Goal: Task Accomplishment & Management: Use online tool/utility

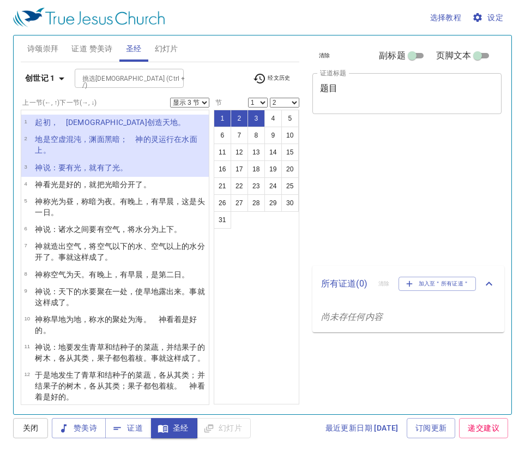
select select "3"
select select "2"
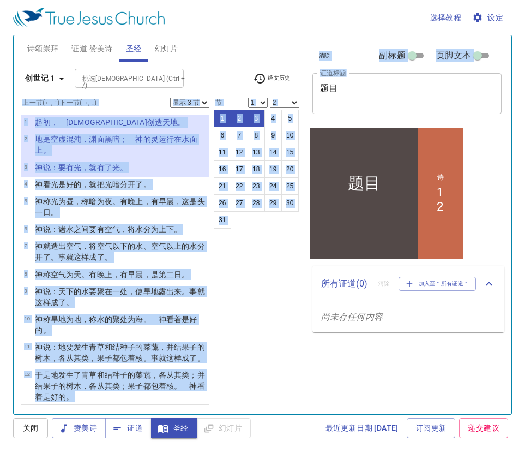
drag, startPoint x: 381, startPoint y: 82, endPoint x: 275, endPoint y: 82, distance: 105.8
click at [274, 82] on div "诗颂崇拜 证道 赞美诗 圣经 幻灯片 诗歌搜寻 诗歌搜寻 清除 播放音频 诗颂崇拜还未选赞美诗 诗歌搜寻 诗歌搜寻 清除 播放音频 删除 1、颂赞独一真神 1…" at bounding box center [262, 220] width 492 height 378
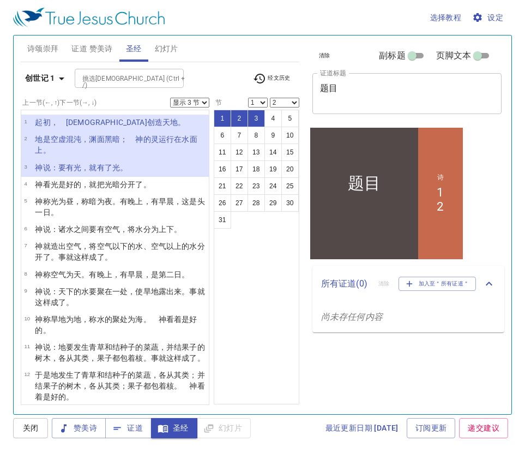
click at [370, 95] on textarea "题目" at bounding box center [407, 93] width 174 height 21
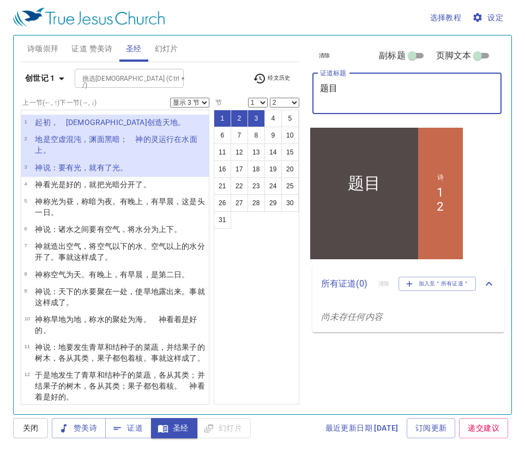
type textarea "题"
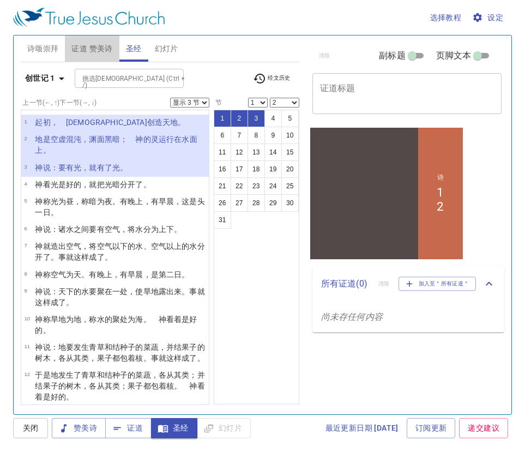
click at [105, 47] on span "证道 赞美诗" at bounding box center [91, 49] width 41 height 14
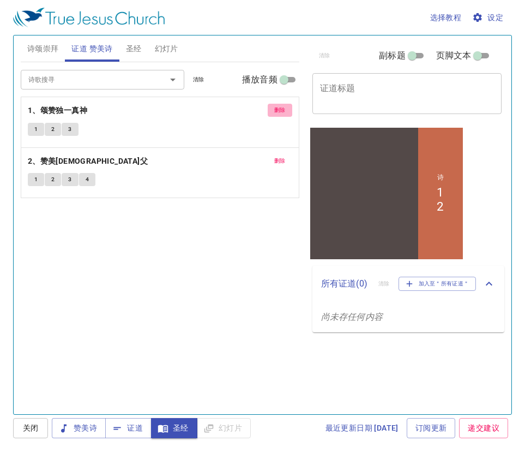
click at [278, 113] on span "删除" at bounding box center [279, 110] width 11 height 10
click at [278, 156] on span "删除" at bounding box center [279, 161] width 11 height 10
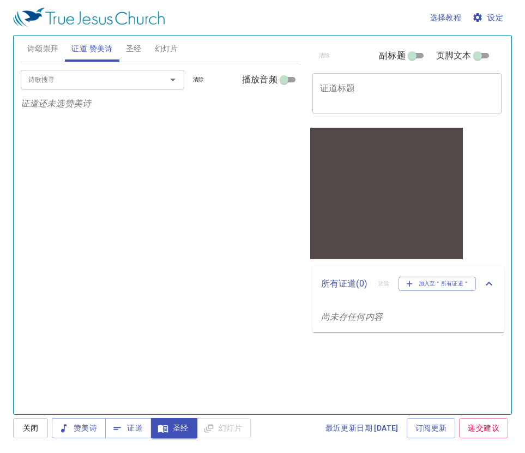
click at [136, 45] on span "圣经" at bounding box center [134, 49] width 16 height 14
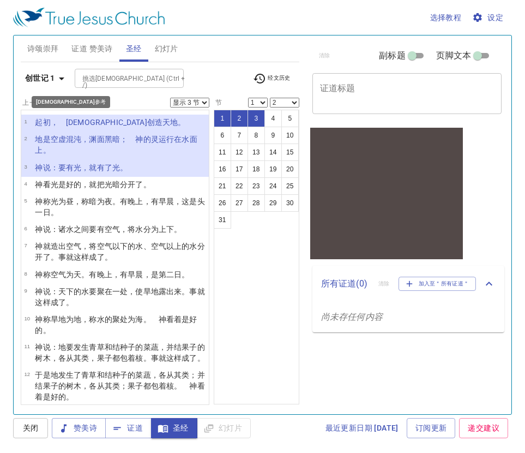
click at [61, 78] on icon "button" at bounding box center [61, 78] width 5 height 3
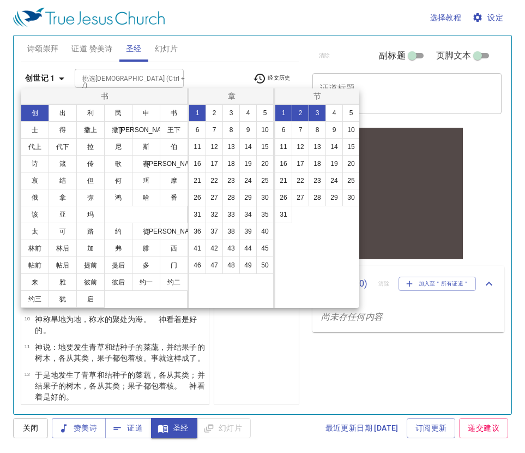
click at [61, 78] on div at bounding box center [262, 226] width 525 height 453
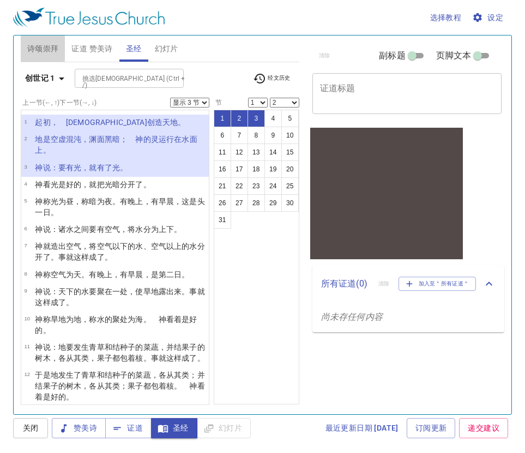
click at [47, 47] on span "诗颂崇拜" at bounding box center [43, 49] width 32 height 14
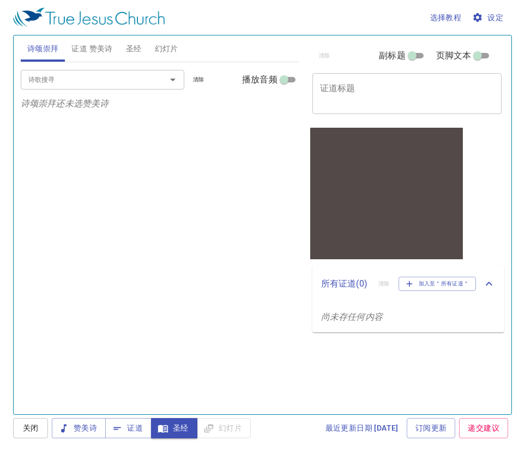
click at [97, 49] on span "证道 赞美诗" at bounding box center [91, 49] width 41 height 14
click at [138, 48] on span "圣经" at bounding box center [134, 49] width 16 height 14
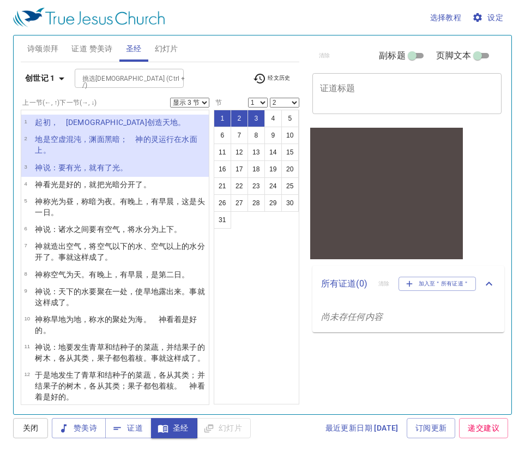
click at [169, 48] on span "幻灯片" at bounding box center [166, 49] width 23 height 14
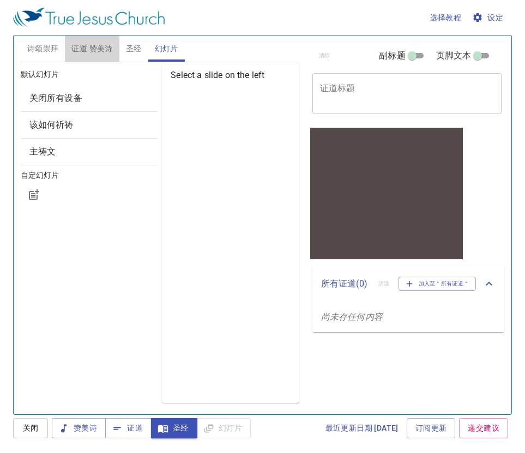
click at [106, 50] on span "证道 赞美诗" at bounding box center [91, 49] width 41 height 14
